Goal: Task Accomplishment & Management: Manage account settings

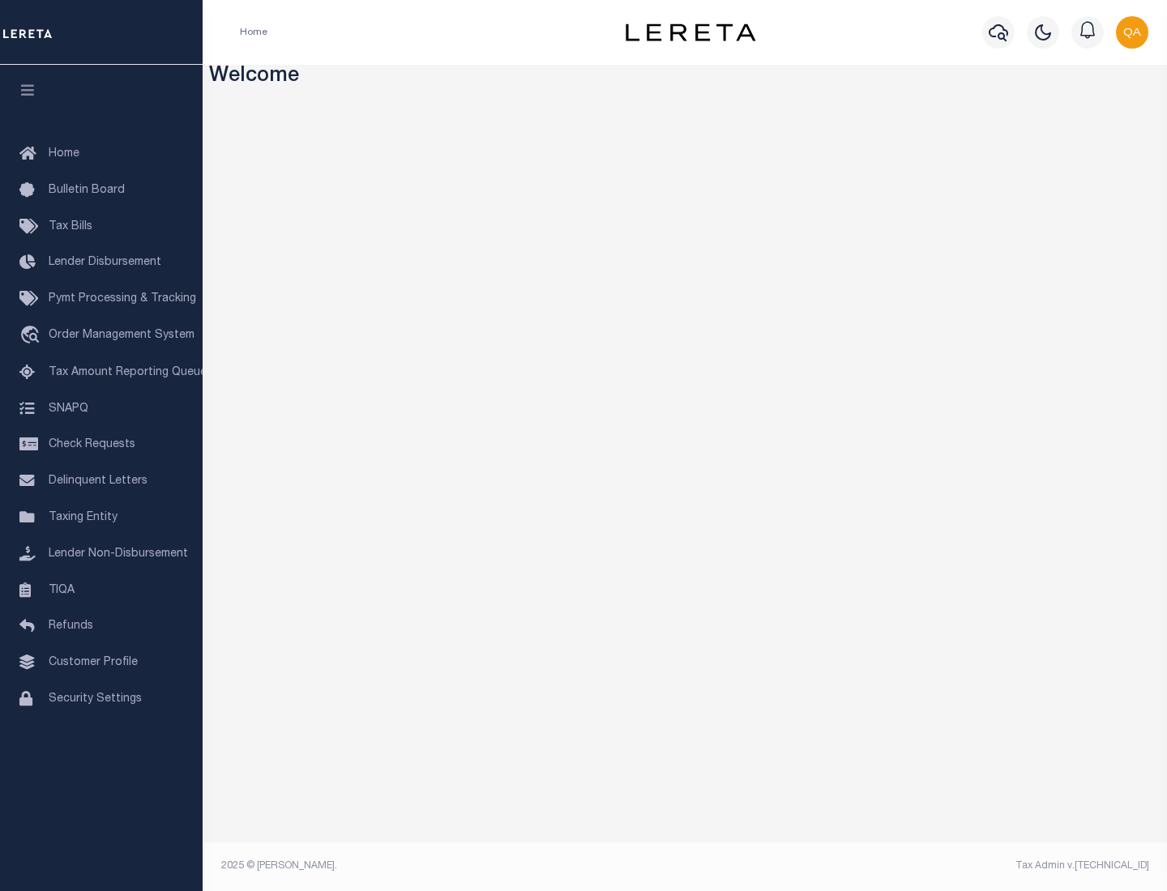
click at [101, 445] on span "Check Requests" at bounding box center [92, 444] width 87 height 11
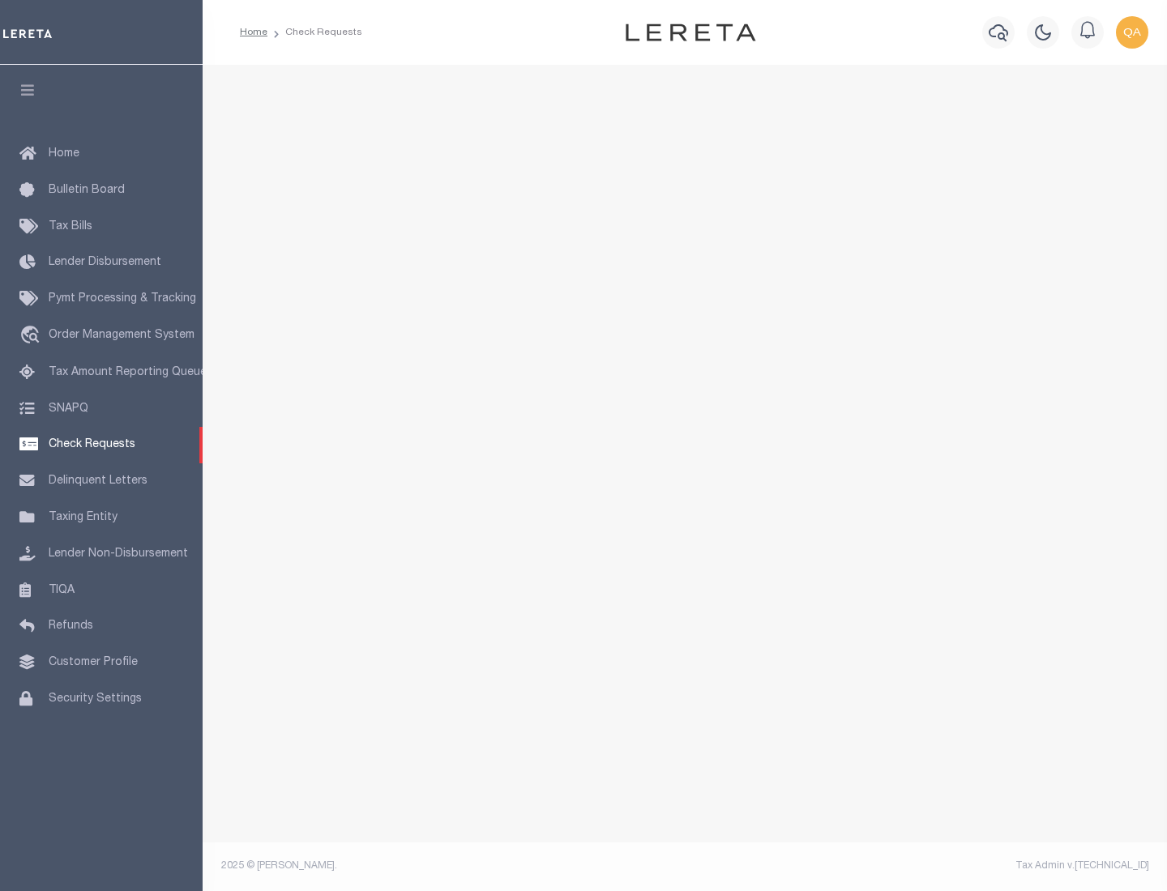
select select "50"
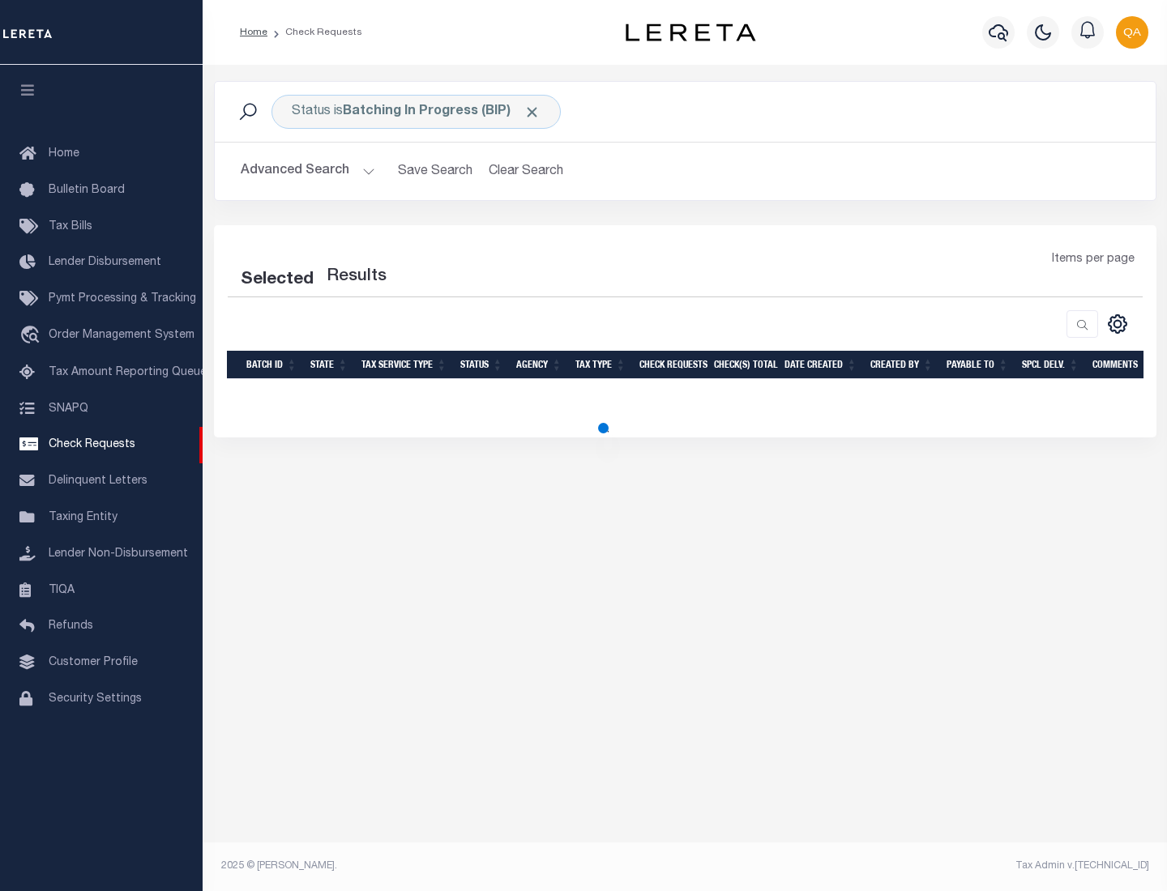
select select "50"
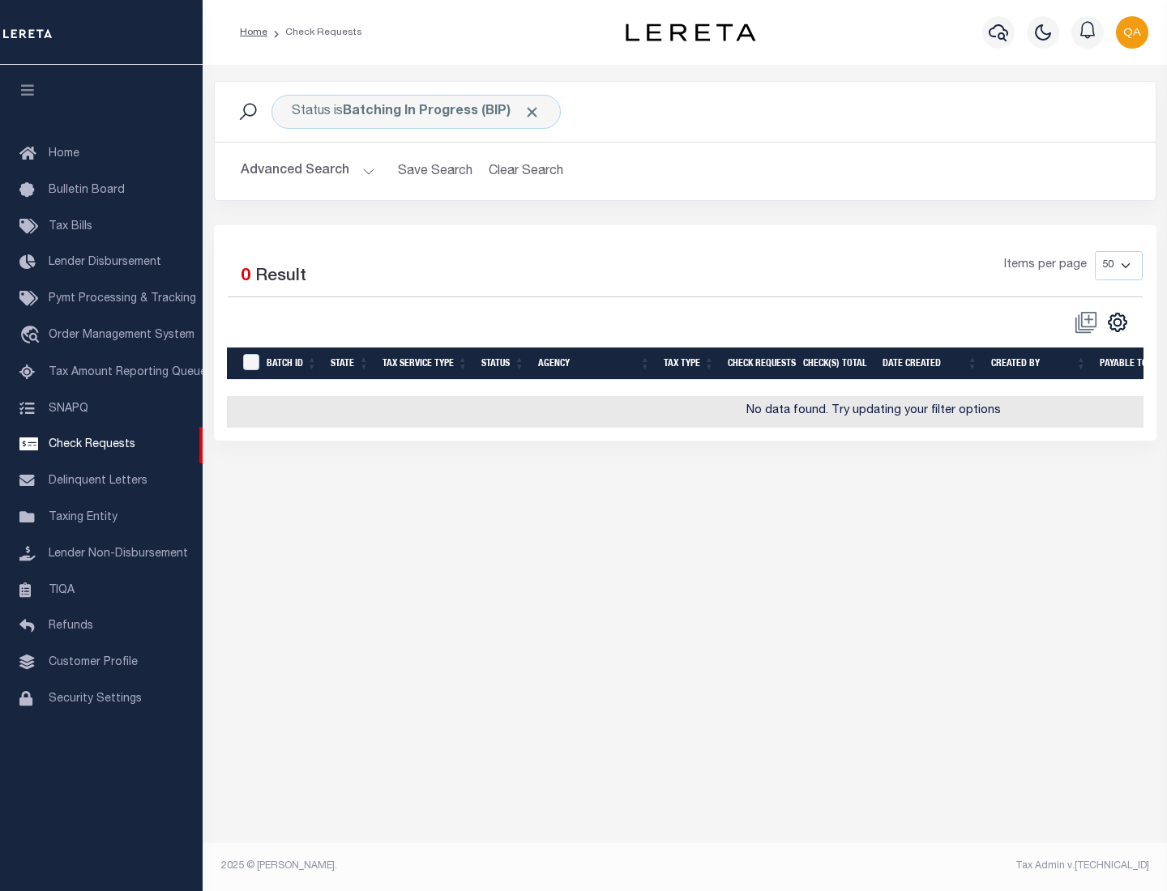
click at [532, 112] on span "Click to Remove" at bounding box center [532, 112] width 17 height 17
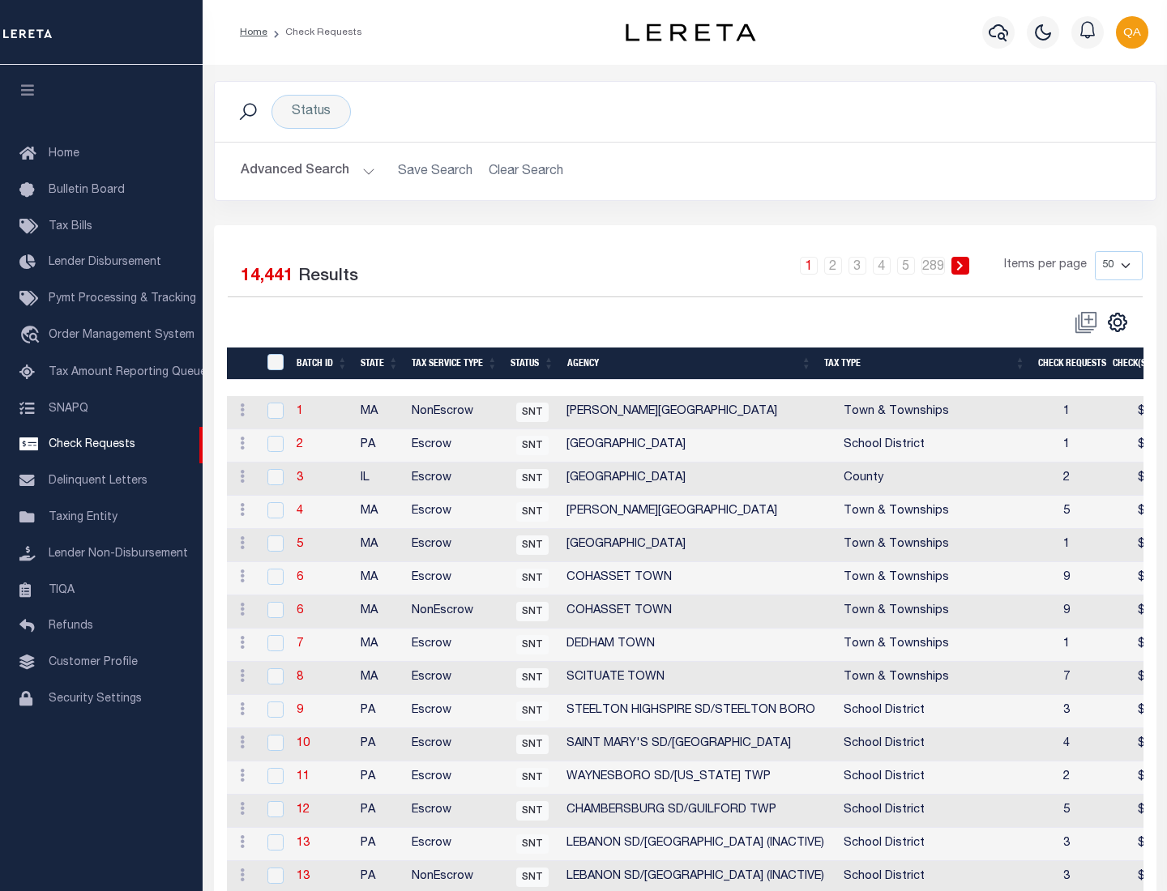
scroll to position [781, 0]
